Goal: Task Accomplishment & Management: Manage account settings

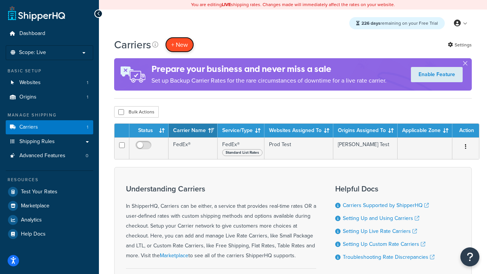
click at [180, 45] on button "+ New" at bounding box center [179, 45] width 29 height 16
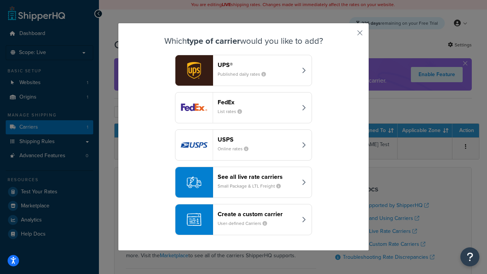
click at [257, 102] on header "FedEx" at bounding box center [257, 102] width 79 height 7
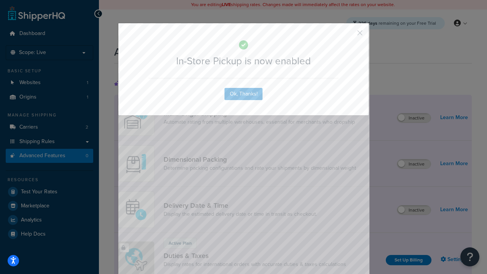
scroll to position [246, 0]
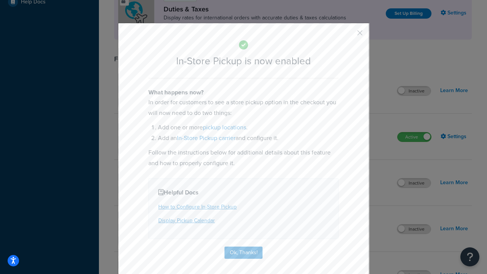
click at [348, 35] on button "button" at bounding box center [349, 36] width 2 height 2
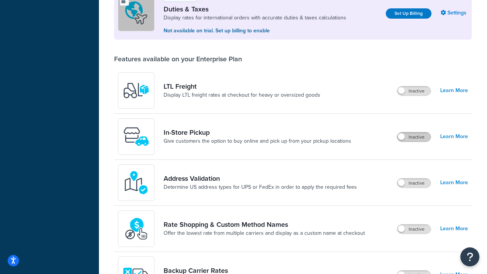
scroll to position [232, 0]
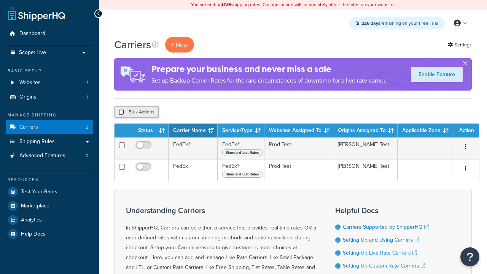
click at [121, 112] on input "checkbox" at bounding box center [121, 112] width 6 height 6
checkbox input "true"
click at [0, 0] on button "Delete" at bounding box center [0, 0] width 0 height 0
